Goal: Book appointment/travel/reservation

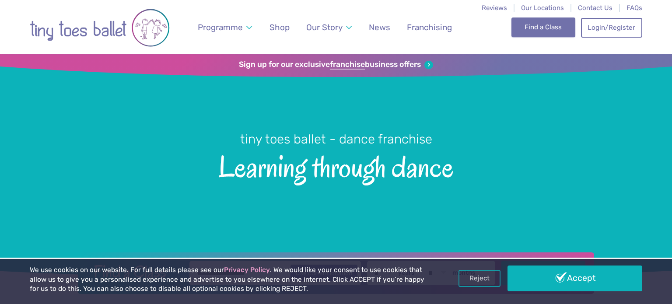
click at [545, 25] on link "Find a Class" at bounding box center [543, 26] width 64 height 19
click at [534, 24] on link "Find a Class" at bounding box center [543, 26] width 64 height 19
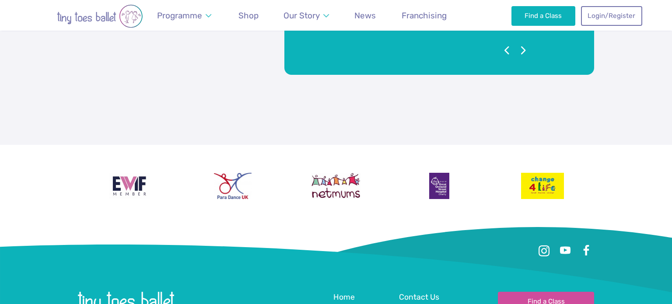
scroll to position [2094, 0]
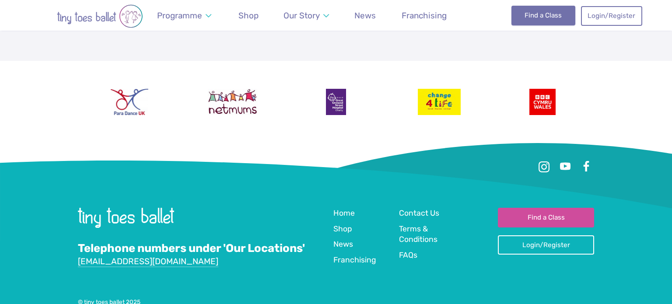
click at [537, 14] on link "Find a Class" at bounding box center [543, 15] width 64 height 19
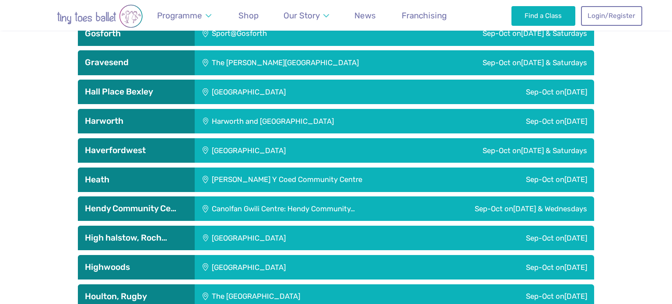
scroll to position [1125, 0]
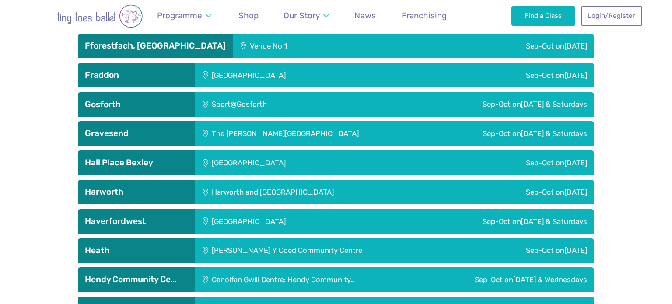
click at [260, 130] on div "The Gerald Miskin Memorial Hall" at bounding box center [313, 133] width 236 height 24
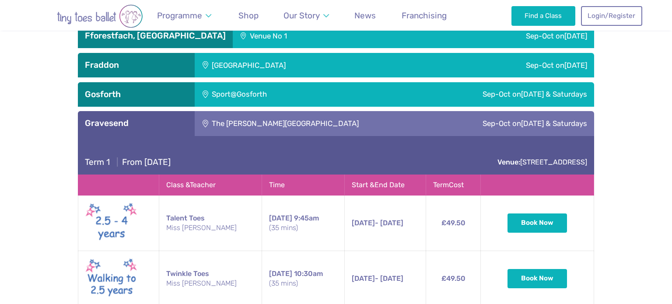
scroll to position [1239, 0]
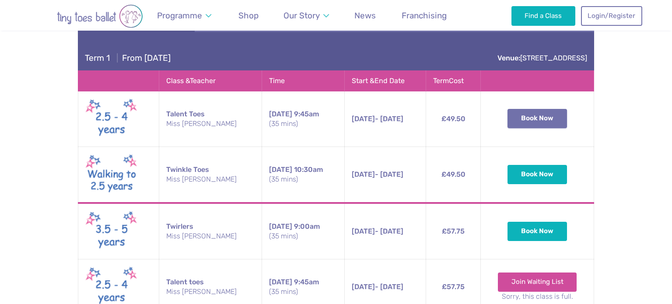
click at [552, 119] on button "Book Now" at bounding box center [536, 118] width 59 height 19
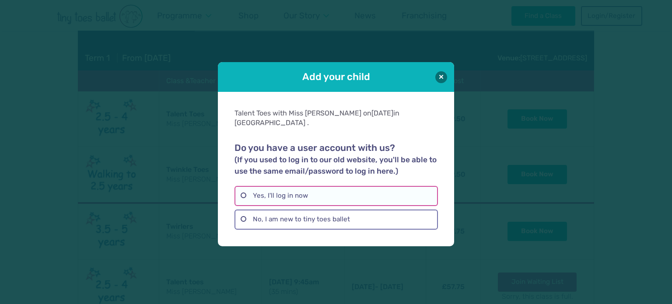
click at [273, 191] on label "Yes, I'll log in now" at bounding box center [335, 196] width 203 height 20
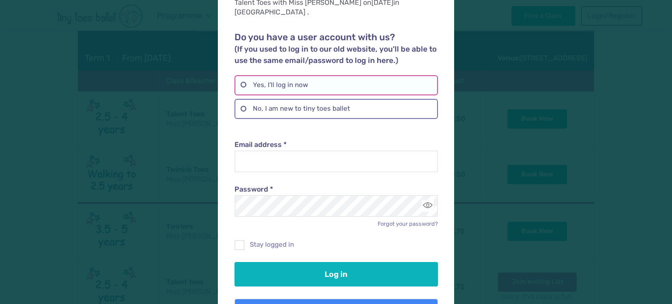
scroll to position [0, 0]
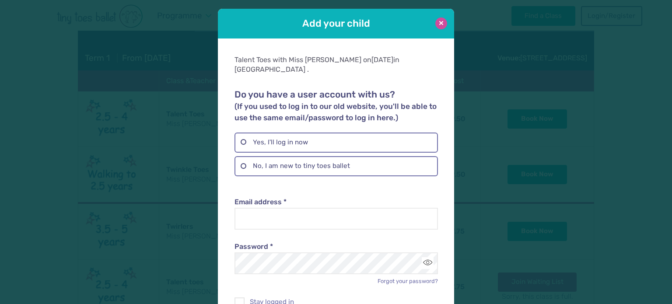
click at [442, 21] on button at bounding box center [441, 23] width 12 height 12
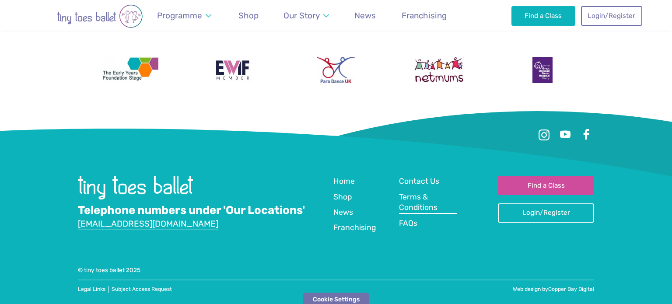
scroll to position [3184, 0]
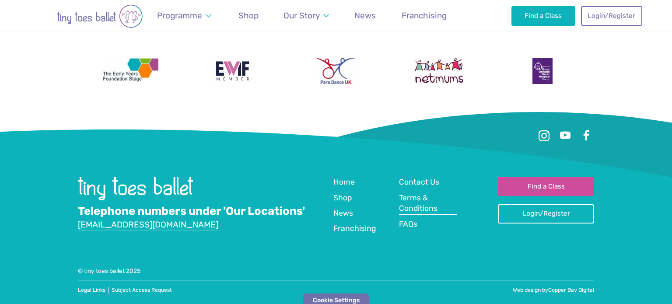
click at [406, 199] on span "Terms & Conditions" at bounding box center [418, 203] width 38 height 20
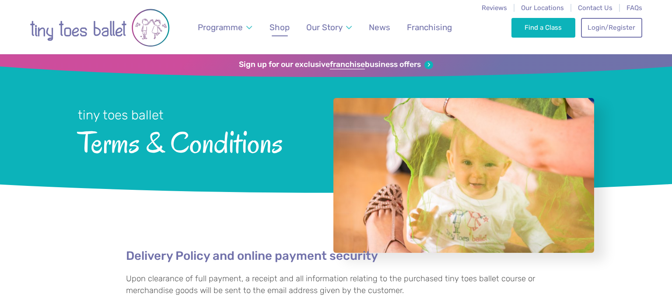
click at [285, 29] on span "Shop" at bounding box center [279, 27] width 20 height 10
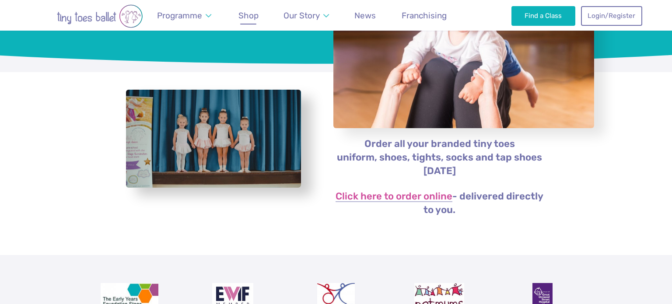
scroll to position [134, 0]
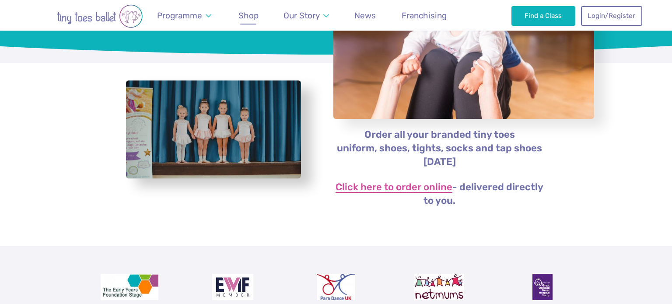
click at [391, 189] on link "Click here to order online" at bounding box center [393, 187] width 117 height 10
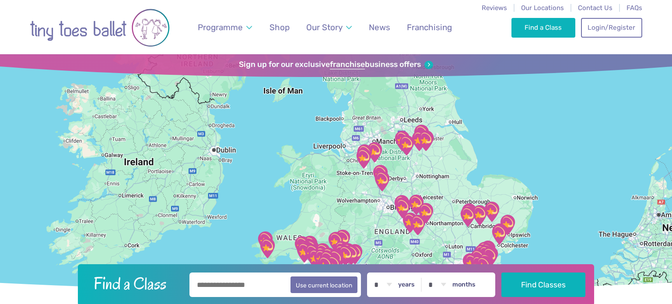
click at [464, 197] on div at bounding box center [336, 173] width 672 height 238
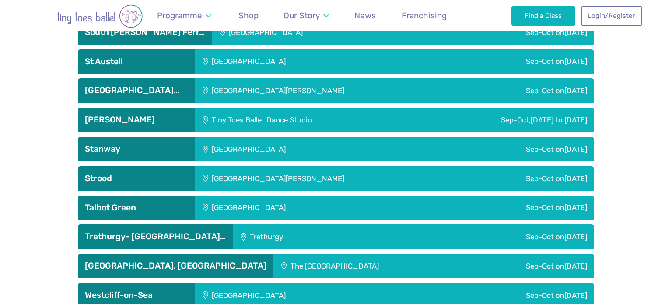
scroll to position [2317, 0]
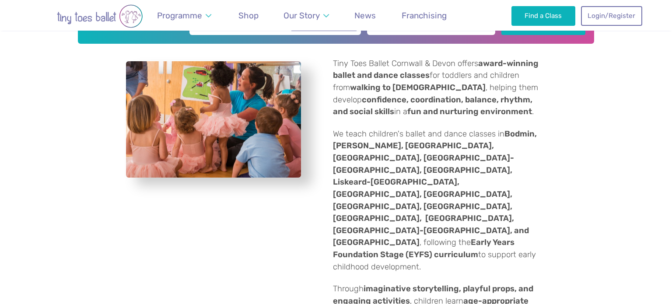
scroll to position [248, 0]
